Goal: Task Accomplishment & Management: Manage account settings

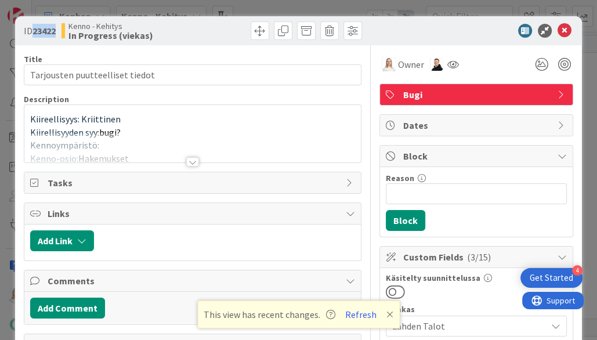
scroll to position [917, 184]
click at [193, 160] on div at bounding box center [192, 161] width 13 height 9
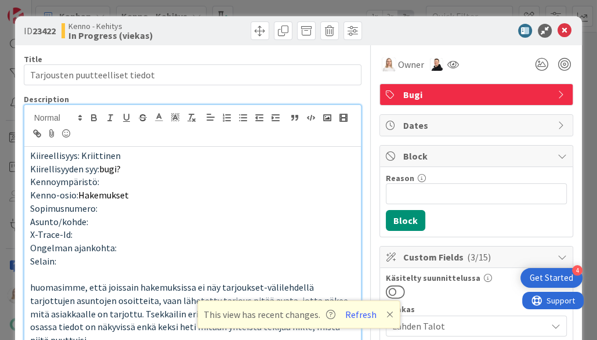
scroll to position [0, 0]
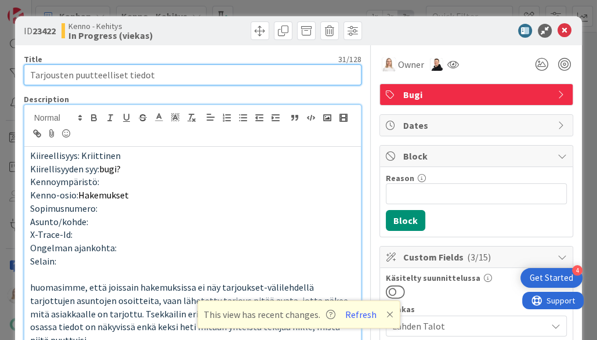
drag, startPoint x: 28, startPoint y: 76, endPoint x: 188, endPoint y: 76, distance: 160.1
click at [188, 76] on input "Tarjousten puutteelliset tiedot" at bounding box center [193, 74] width 338 height 21
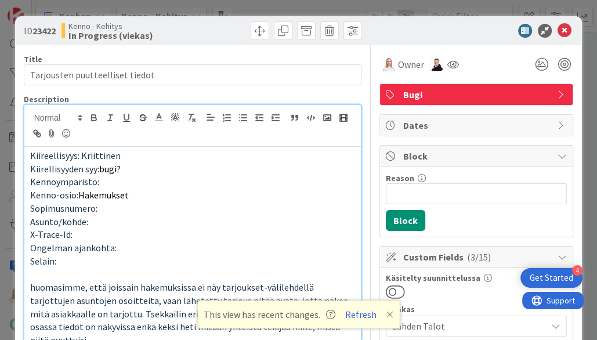
click at [30, 155] on span "Kiireellisyys: Kriittinen" at bounding box center [75, 156] width 90 height 12
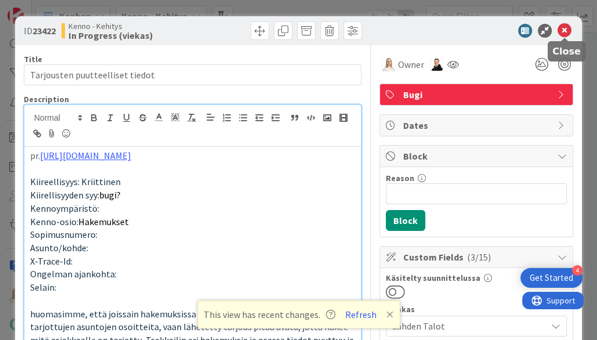
click at [565, 31] on icon at bounding box center [564, 31] width 14 height 14
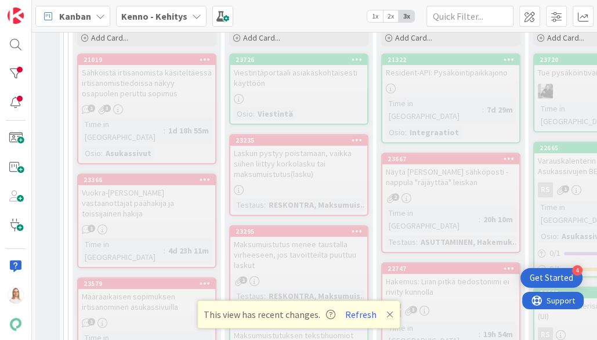
scroll to position [371, 1]
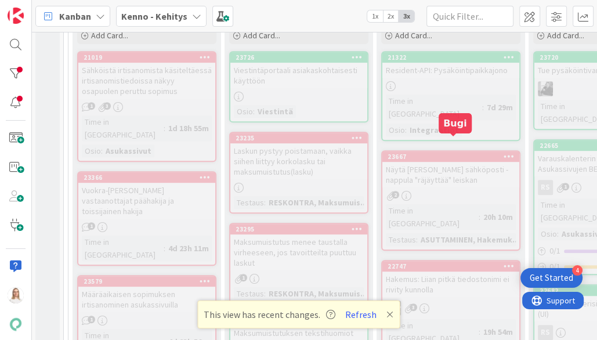
click at [440, 153] on div "23667" at bounding box center [453, 157] width 132 height 8
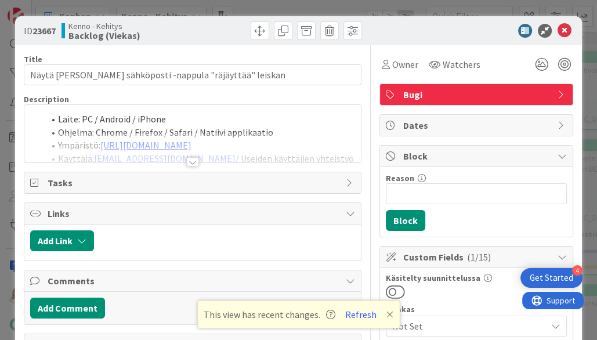
click at [196, 158] on div at bounding box center [192, 161] width 13 height 9
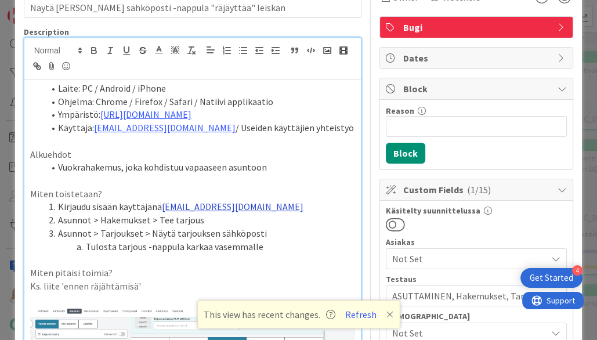
scroll to position [51, 0]
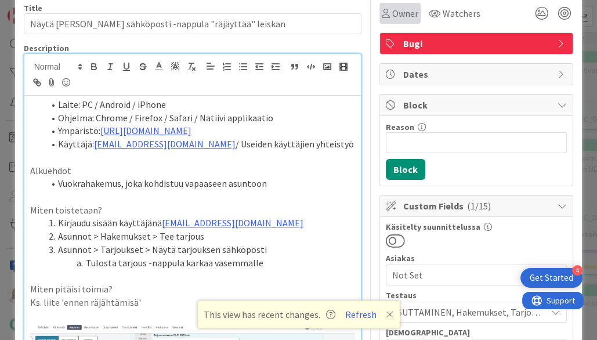
click at [401, 12] on span "Owner" at bounding box center [405, 13] width 26 height 14
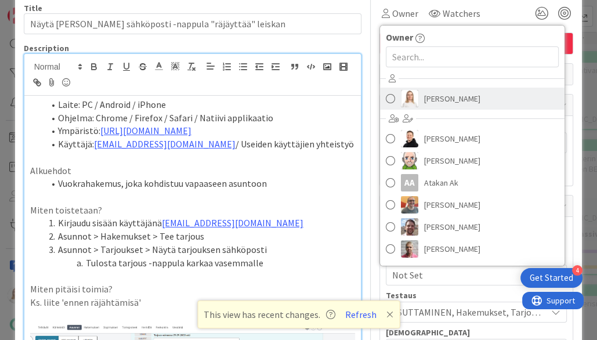
click at [430, 90] on span "[PERSON_NAME]" at bounding box center [452, 98] width 56 height 17
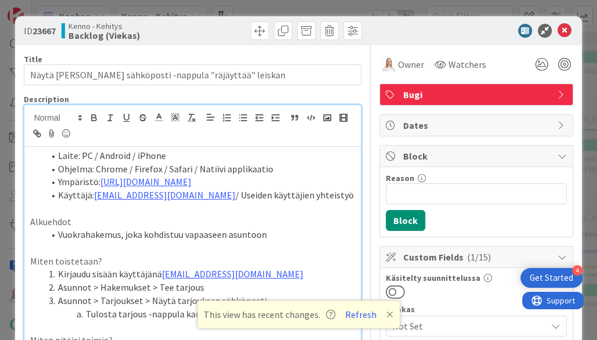
scroll to position [0, 0]
click at [564, 30] on icon at bounding box center [564, 31] width 14 height 14
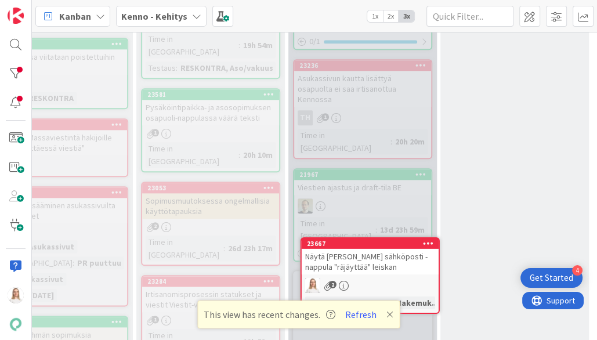
scroll to position [885, 241]
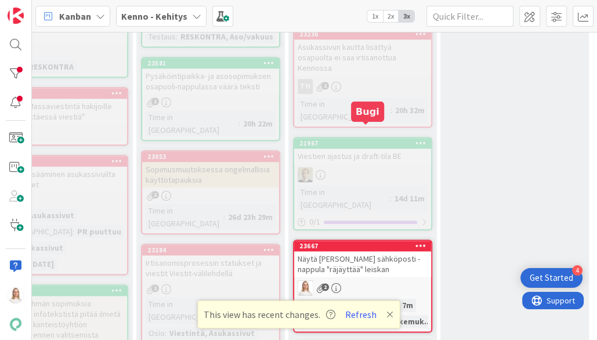
click at [372, 242] on div "23667" at bounding box center [365, 246] width 132 height 8
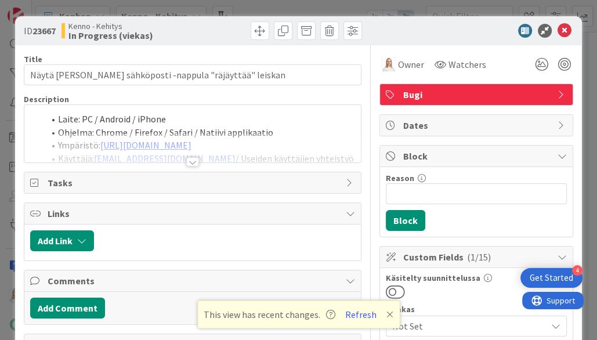
click at [188, 161] on div at bounding box center [192, 161] width 13 height 9
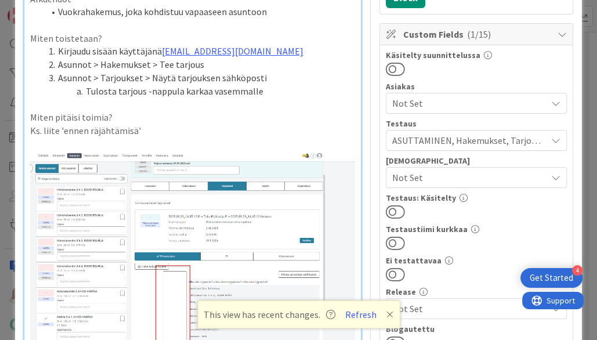
scroll to position [245, 0]
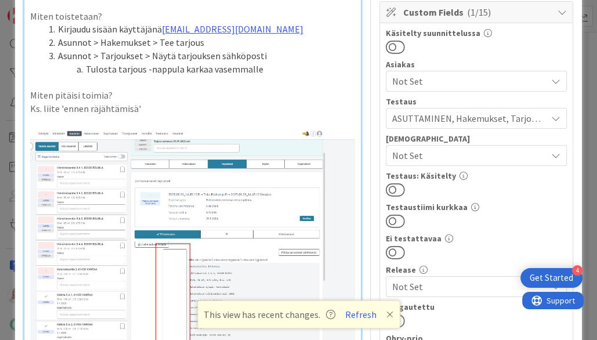
click at [386, 316] on icon at bounding box center [389, 314] width 7 height 9
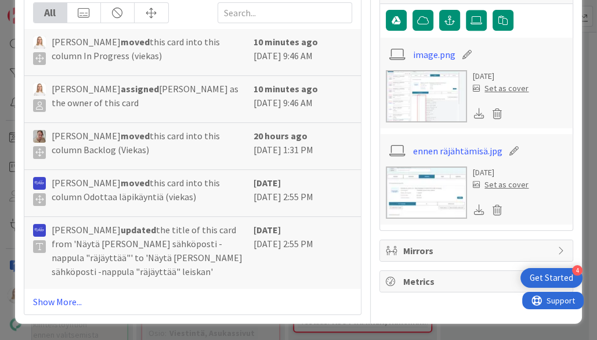
scroll to position [831, 0]
click at [52, 300] on link "Show More..." at bounding box center [193, 302] width 320 height 14
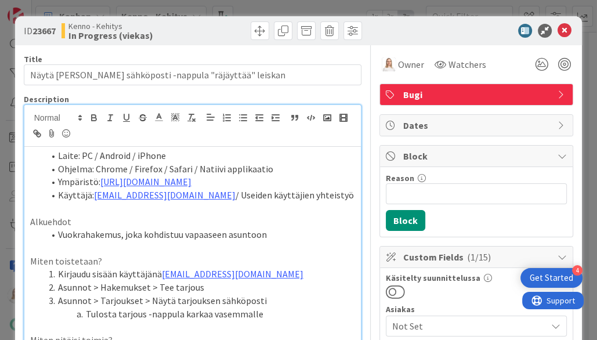
scroll to position [0, 0]
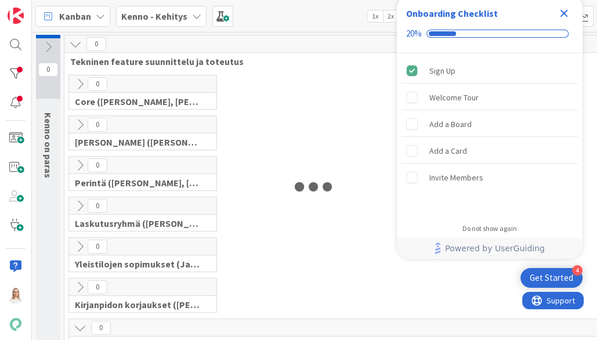
click at [564, 12] on icon "Close Checklist" at bounding box center [564, 13] width 14 height 14
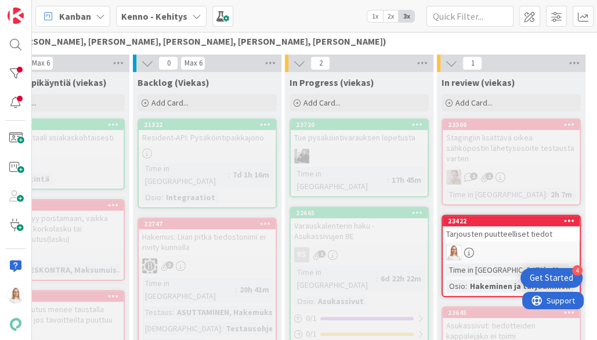
scroll to position [305, 244]
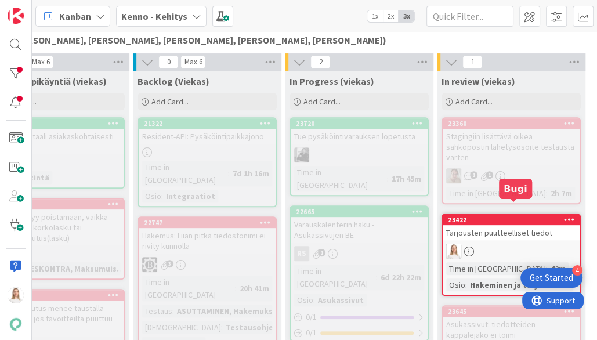
click at [506, 215] on div "23422" at bounding box center [511, 220] width 137 height 10
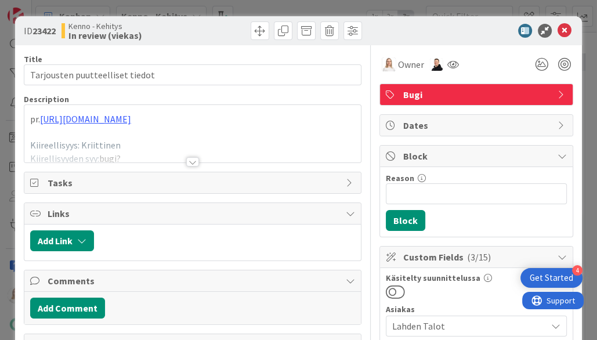
click at [192, 162] on div at bounding box center [192, 161] width 13 height 9
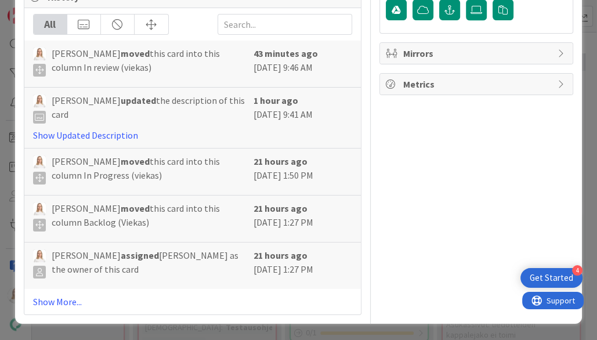
scroll to position [1253, 0]
